Goal: Information Seeking & Learning: Learn about a topic

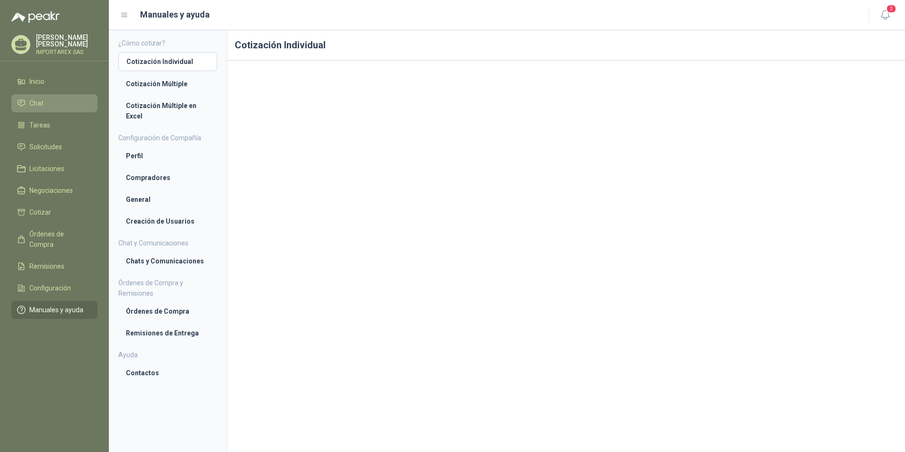
click at [46, 99] on li "Chat" at bounding box center [54, 103] width 75 height 10
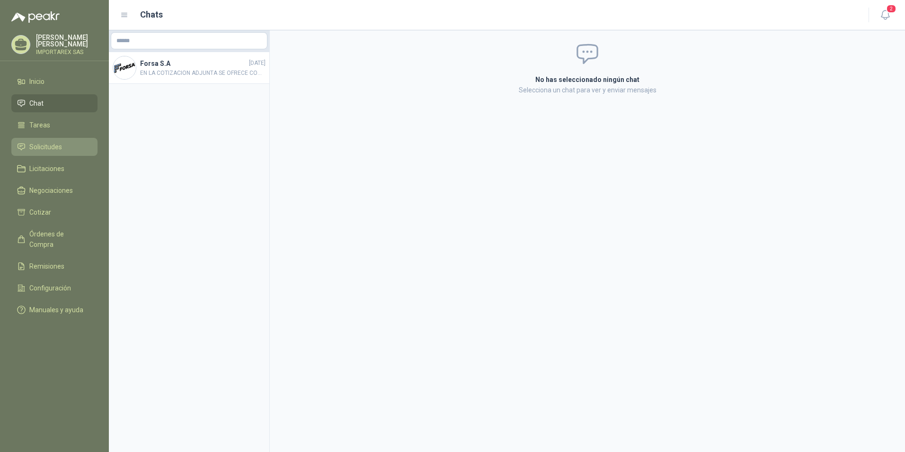
click at [47, 145] on span "Solicitudes" at bounding box center [45, 147] width 33 height 10
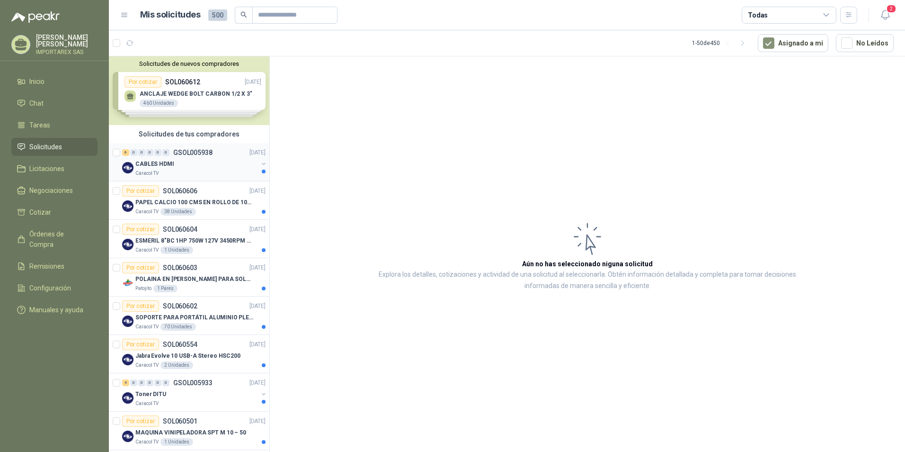
click at [207, 165] on div "CABLES HDMI" at bounding box center [196, 163] width 123 height 11
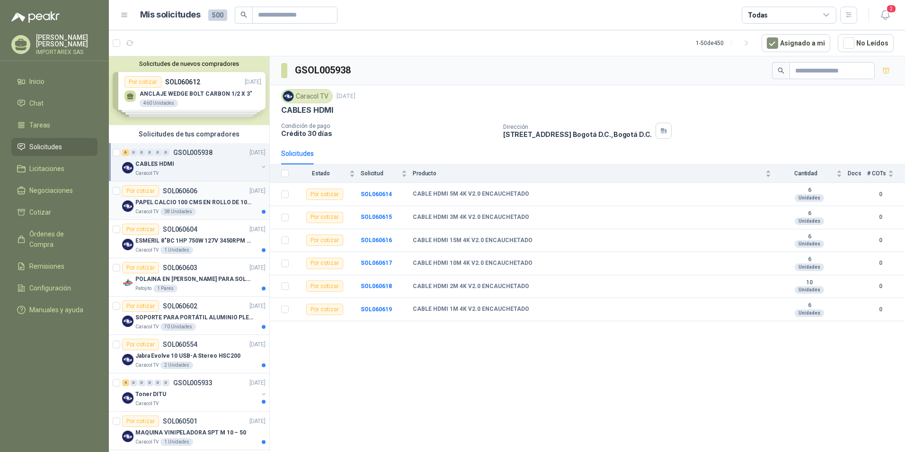
click at [208, 205] on p "PAPEL CALCIO 100 CMS EN ROLLO DE 100 GR" at bounding box center [194, 202] width 118 height 9
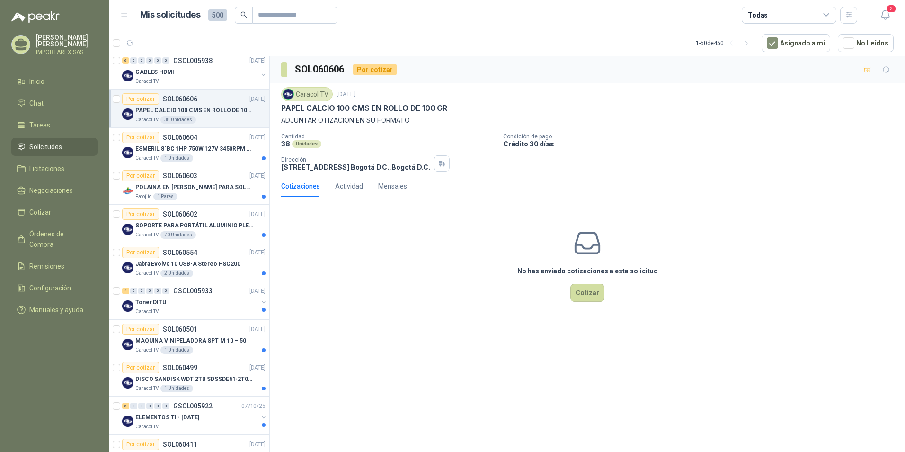
scroll to position [95, 0]
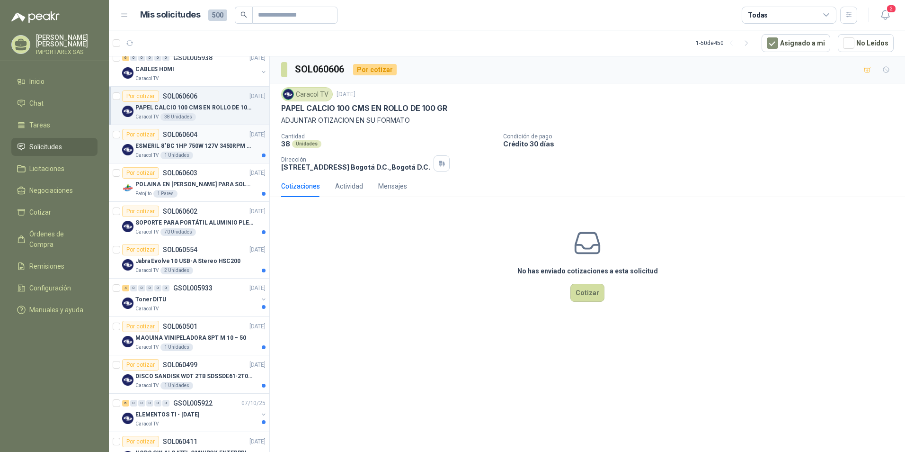
click at [216, 147] on p "ESMERIL 8"BC 1HP 750W 127V 3450RPM URREA" at bounding box center [194, 146] width 118 height 9
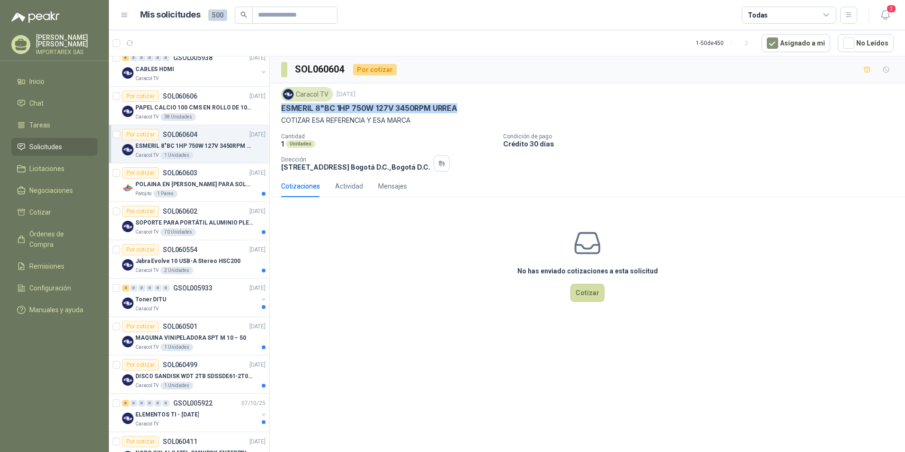
drag, startPoint x: 462, startPoint y: 107, endPoint x: 276, endPoint y: 111, distance: 185.6
click at [276, 111] on div "Caracol TV [DATE] ESMERIL 8"BC 1HP 750W 127V 3450RPM [PERSON_NAME] COTIZAR ESA …" at bounding box center [587, 129] width 635 height 92
copy p "ESMERIL 8"BC 1HP 750W 127V 3450RPM URREA"
click at [217, 194] on div "Patojito 1 Pares" at bounding box center [200, 194] width 130 height 8
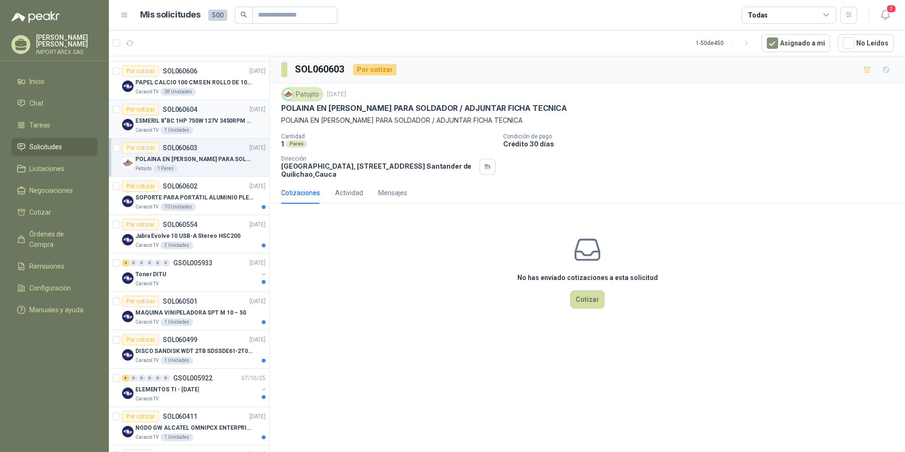
scroll to position [142, 0]
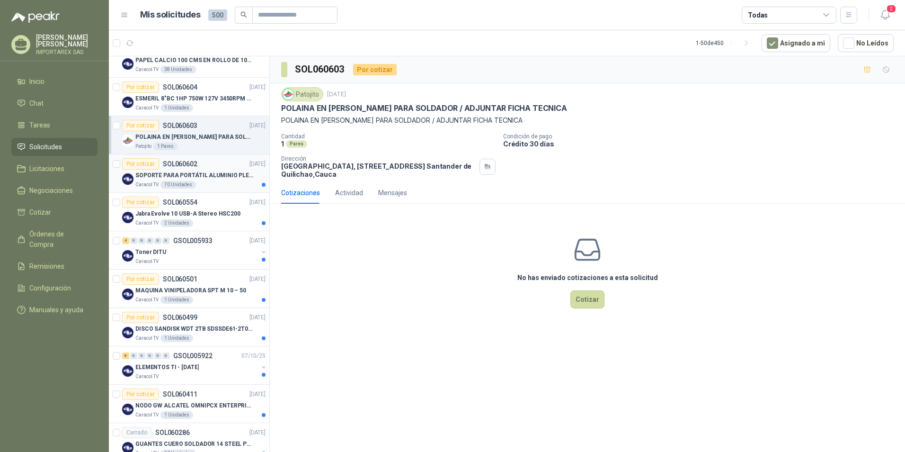
click at [206, 173] on p "SOPORTE PARA PORTÁTIL ALUMINIO PLEGABLE VTA" at bounding box center [194, 175] width 118 height 9
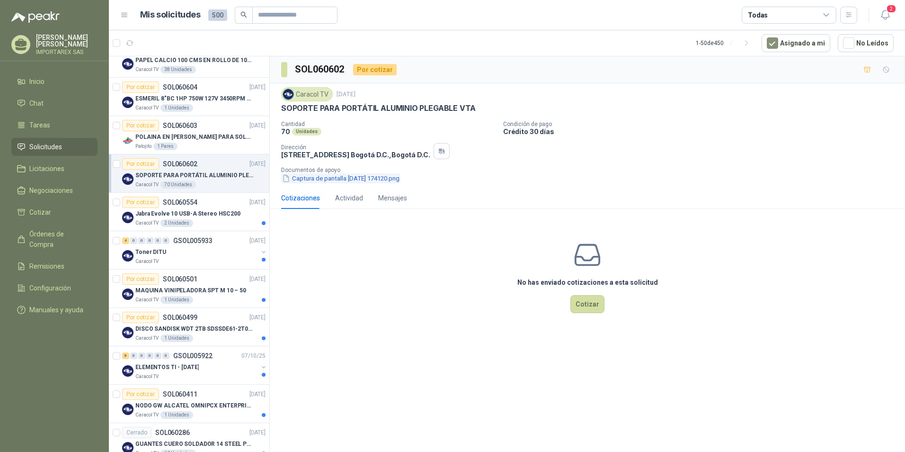
click at [362, 177] on button "Captura de pantalla [DATE] 174120.png" at bounding box center [340, 178] width 119 height 10
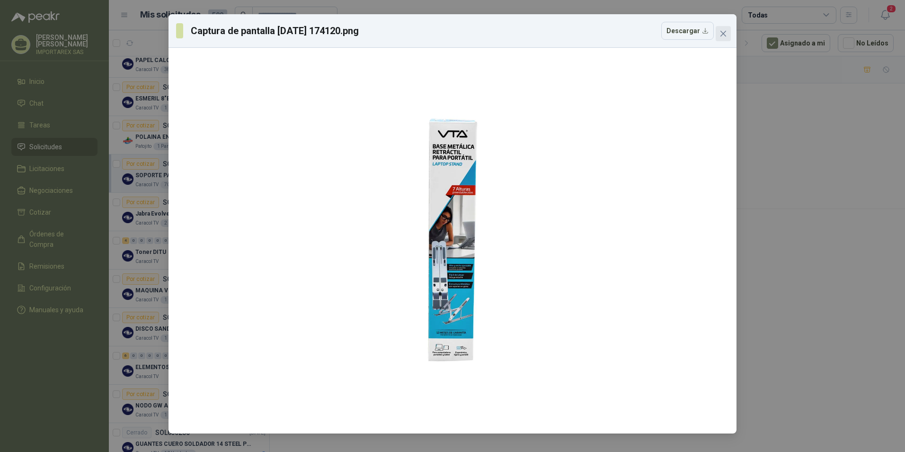
click at [724, 32] on icon "close" at bounding box center [724, 34] width 8 height 8
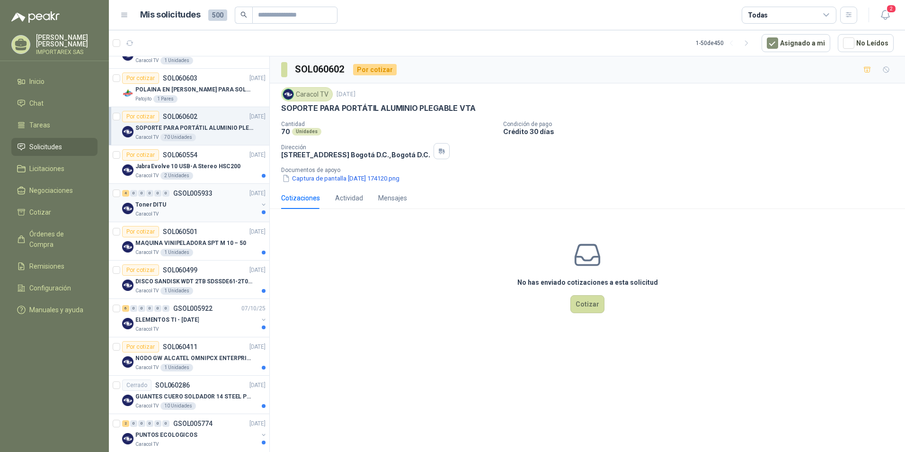
scroll to position [237, 0]
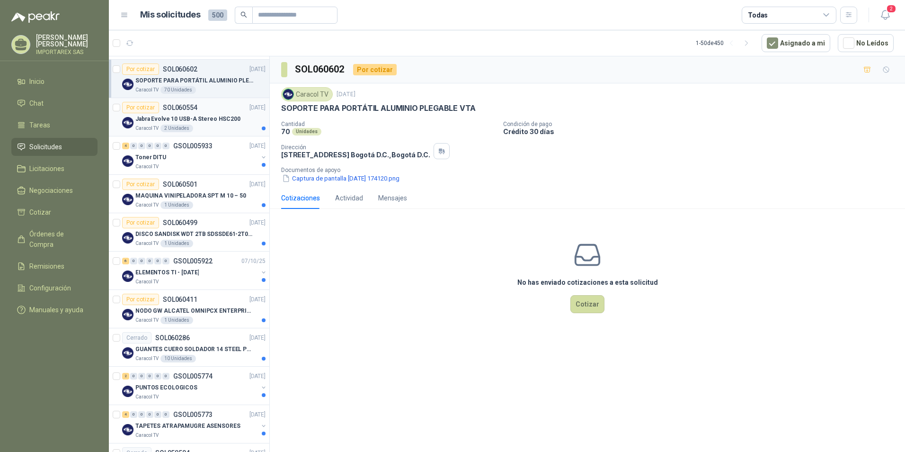
click at [221, 121] on p "Jabra Evolve 10 USB-A Stereo HSC200" at bounding box center [187, 119] width 105 height 9
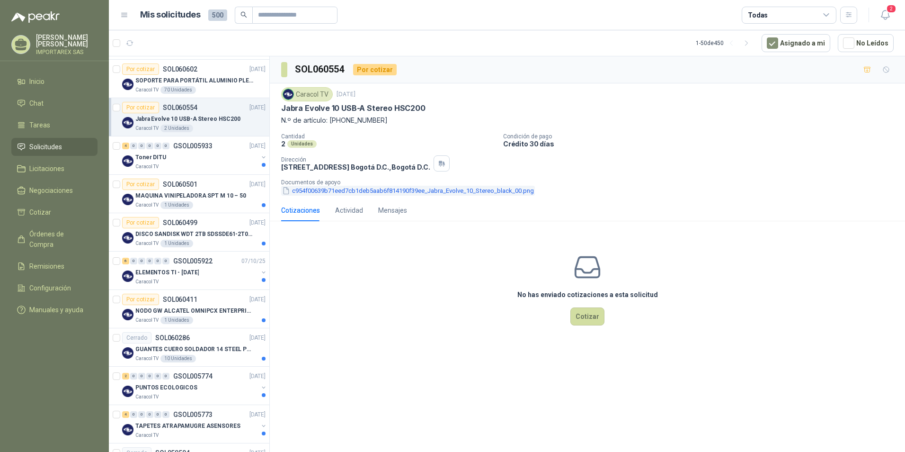
click at [347, 186] on button "c954f00639b71eed7cb1deb5aab6f814190f39ee_Jabra_Evolve_10_Stereo_black_00.png" at bounding box center [408, 191] width 254 height 10
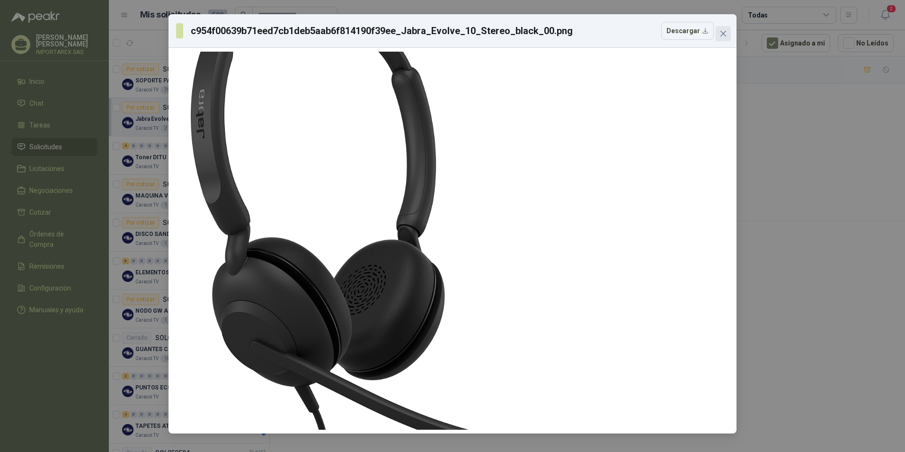
click at [722, 38] on button "Close" at bounding box center [723, 33] width 15 height 15
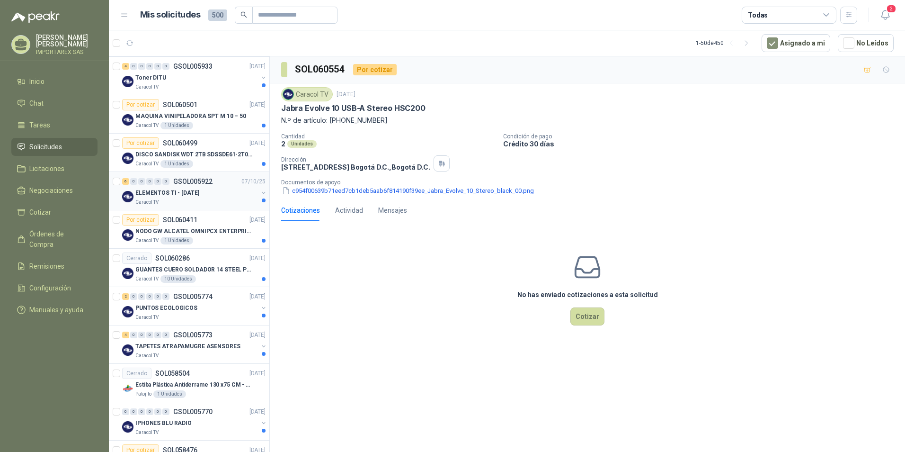
scroll to position [331, 0]
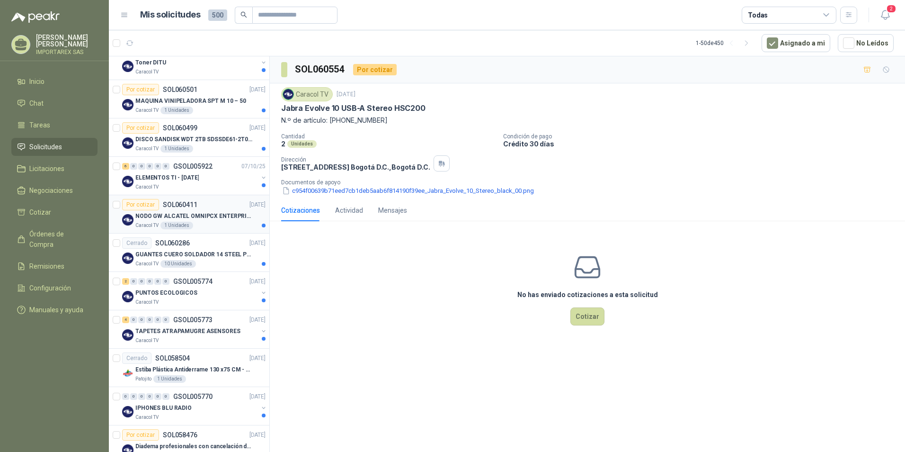
click at [204, 214] on p "NODO GW ALCATEL OMNIPCX ENTERPRISE SIP" at bounding box center [194, 216] width 118 height 9
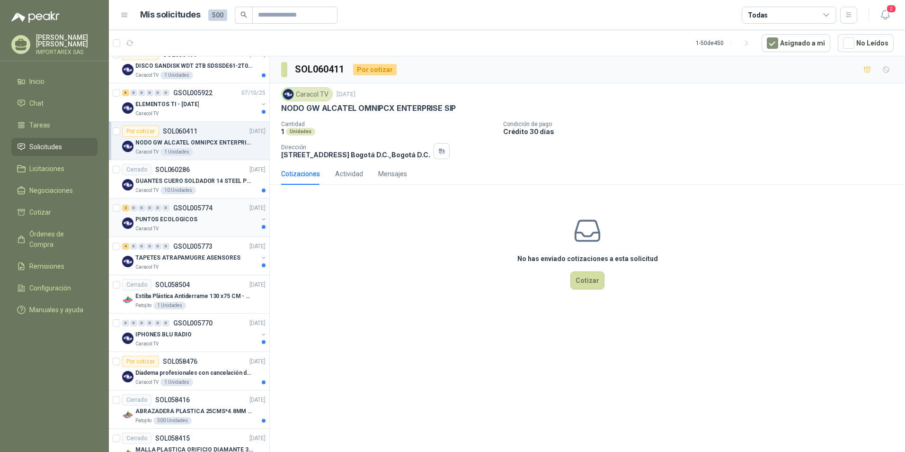
scroll to position [426, 0]
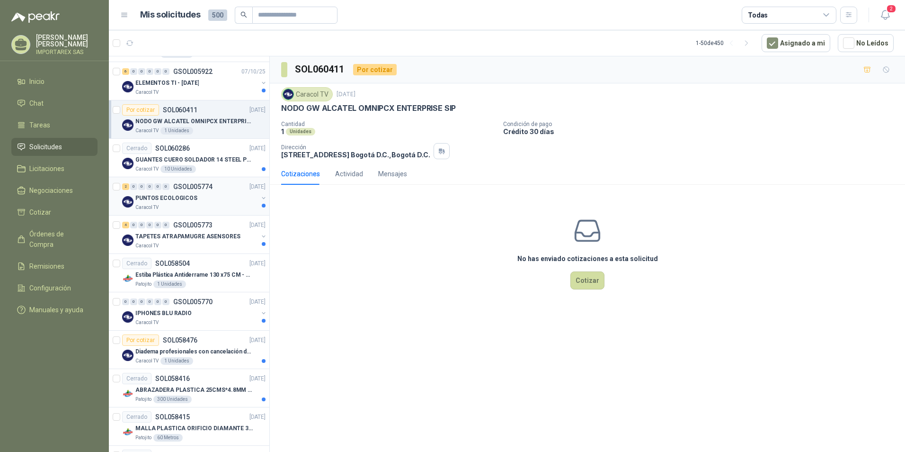
click at [211, 277] on p "Estiba Plástica Antiderrame 130 x75 CM - Capacidad 180-200 Litros" at bounding box center [194, 274] width 118 height 9
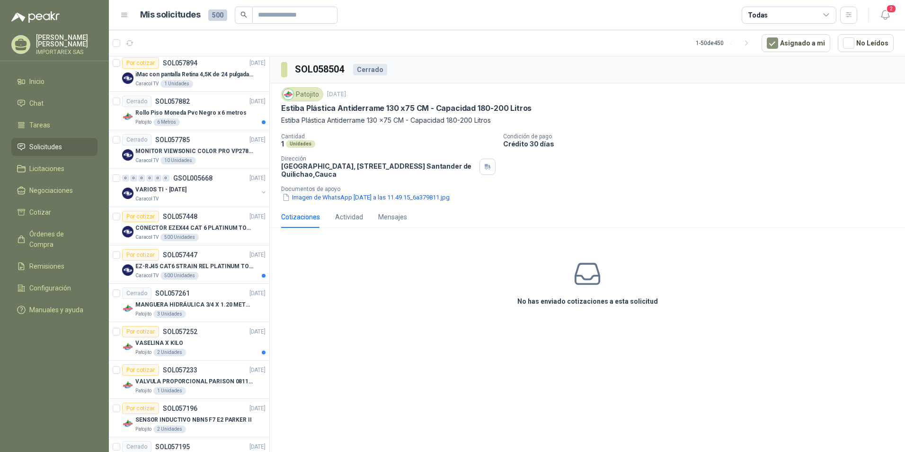
scroll to position [1610, 0]
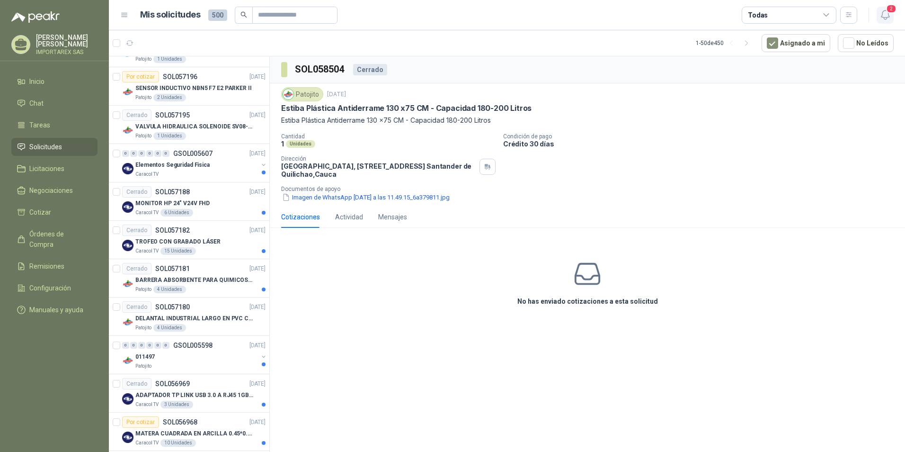
click at [884, 10] on icon "button" at bounding box center [886, 15] width 12 height 12
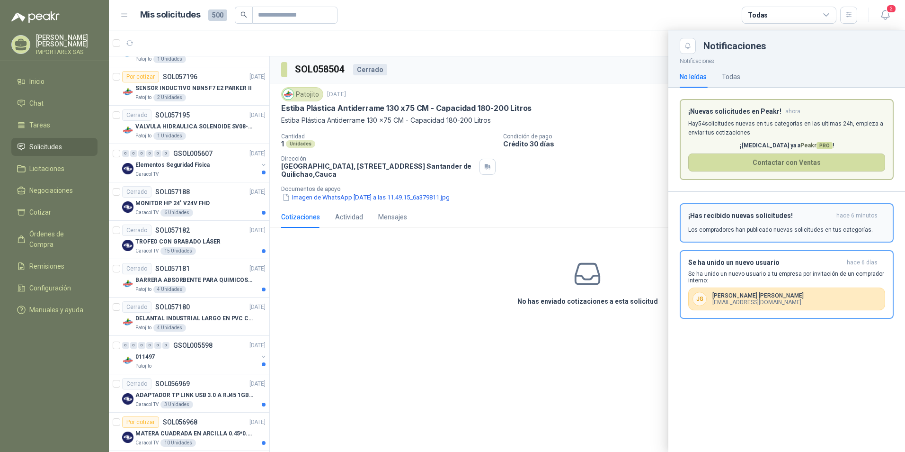
click at [778, 219] on h3 "¡Has recibido nuevas solicitudes!" at bounding box center [760, 216] width 144 height 8
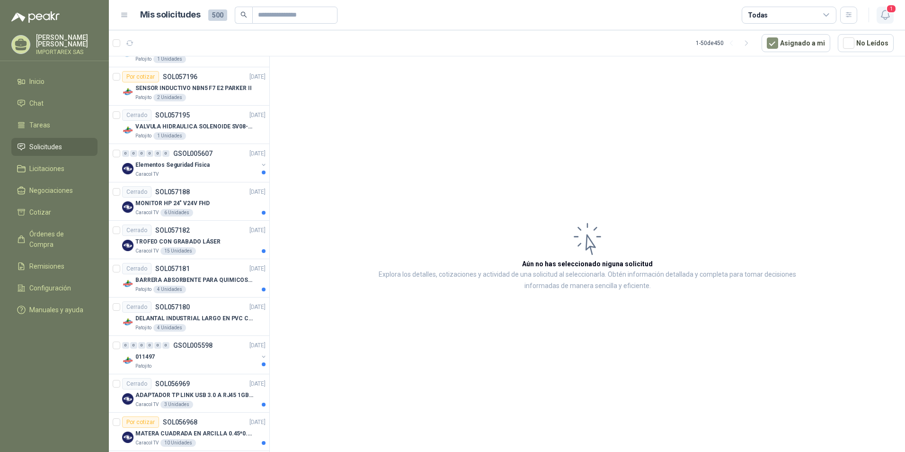
click at [889, 7] on span "1" at bounding box center [891, 8] width 10 height 9
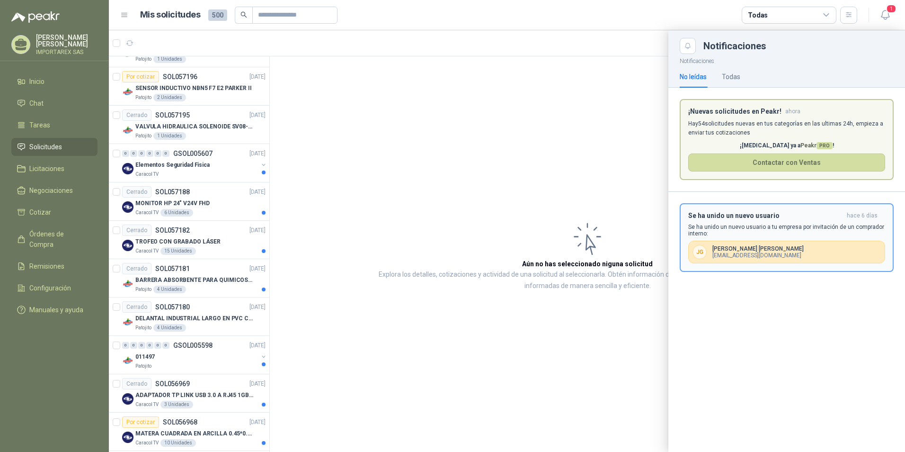
click at [812, 222] on div "Se ha unido un nuevo usuario [DATE] Se ha unido un nuevo usuario a tu empresa p…" at bounding box center [786, 238] width 197 height 52
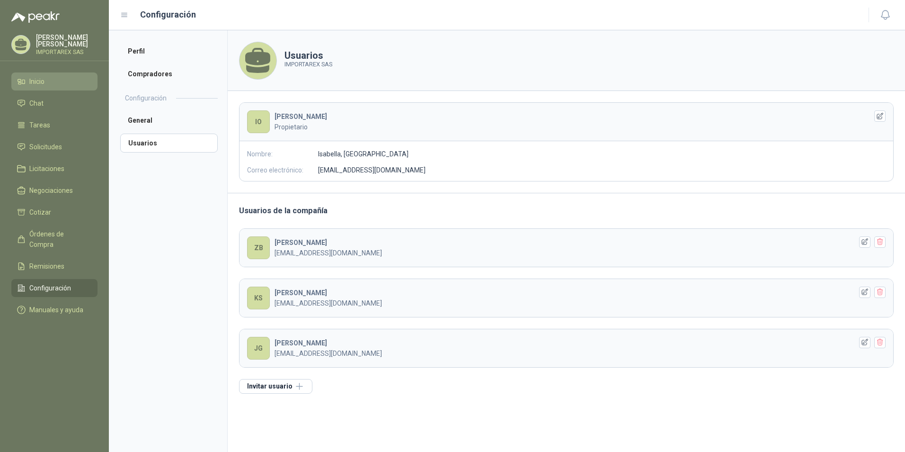
click at [67, 81] on li "Inicio" at bounding box center [54, 81] width 75 height 10
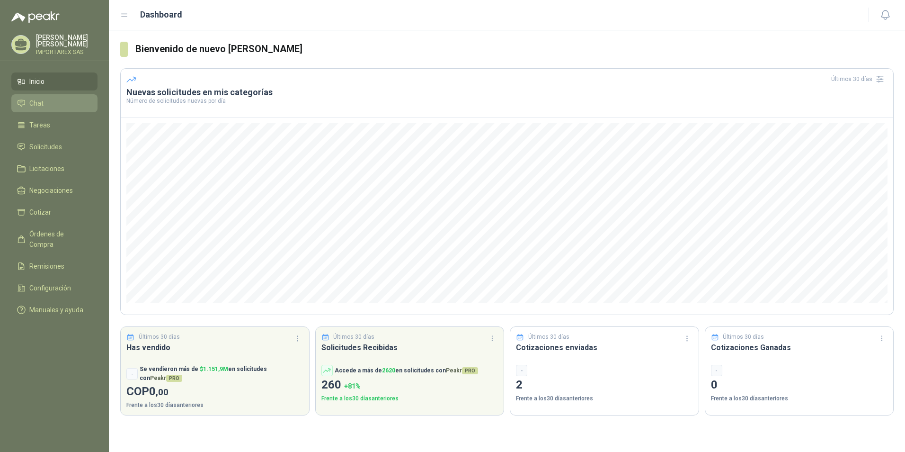
click at [58, 107] on li "Chat" at bounding box center [54, 103] width 75 height 10
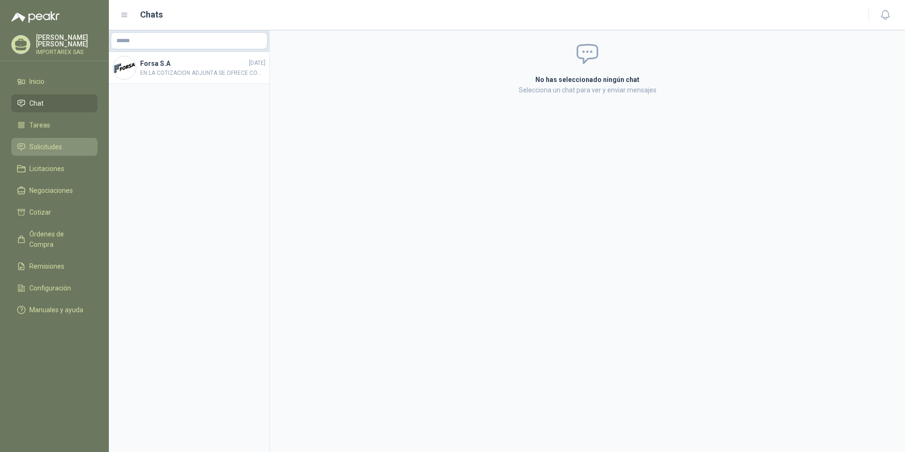
click at [50, 138] on link "Solicitudes" at bounding box center [54, 147] width 86 height 18
